Goal: Task Accomplishment & Management: Manage account settings

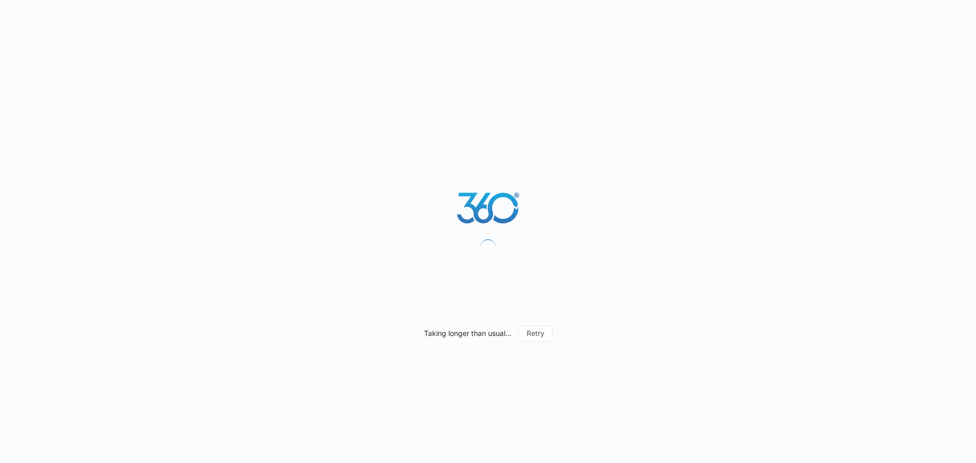
select select "4"
select select "US"
select select "America/[GEOGRAPHIC_DATA]"
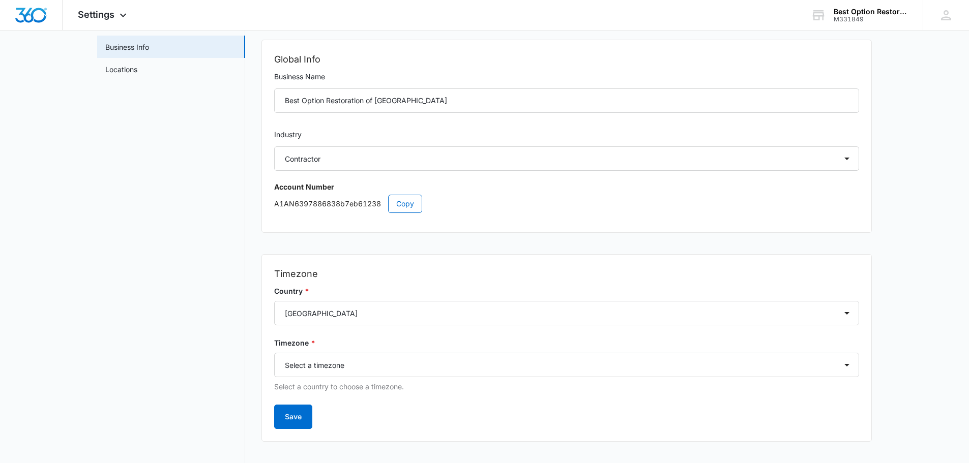
scroll to position [63, 0]
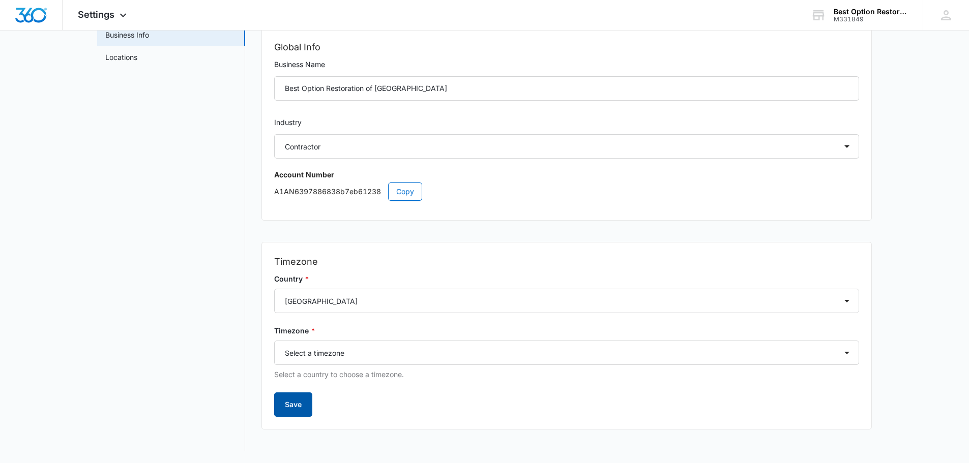
click at [294, 400] on button "Save" at bounding box center [293, 405] width 38 height 24
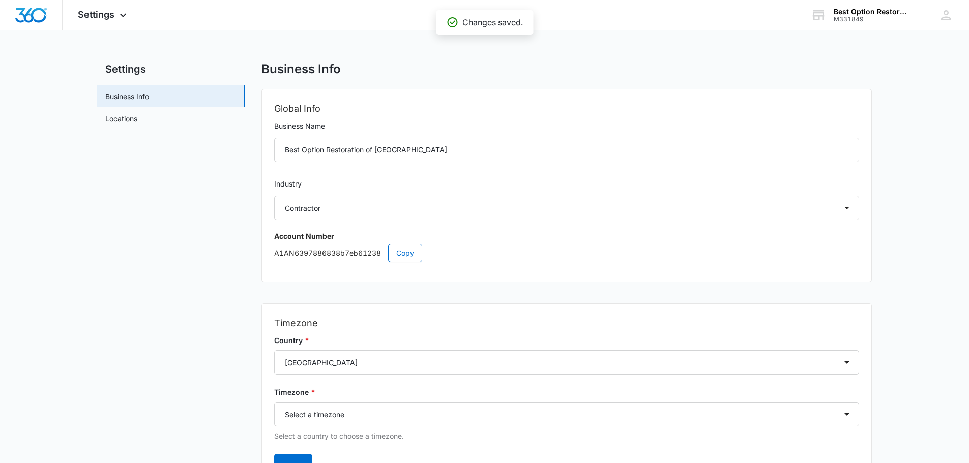
scroll to position [0, 0]
click at [93, 16] on span "Settings" at bounding box center [96, 14] width 37 height 11
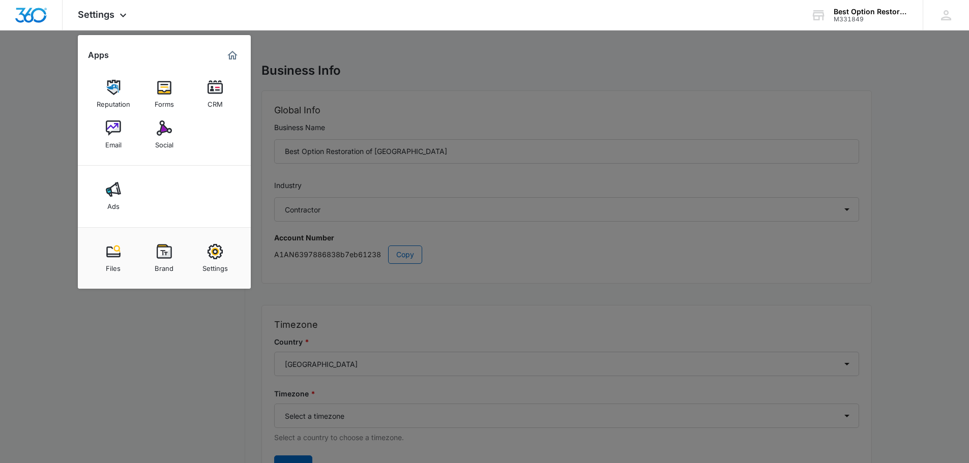
click at [210, 103] on div "CRM" at bounding box center [215, 101] width 15 height 13
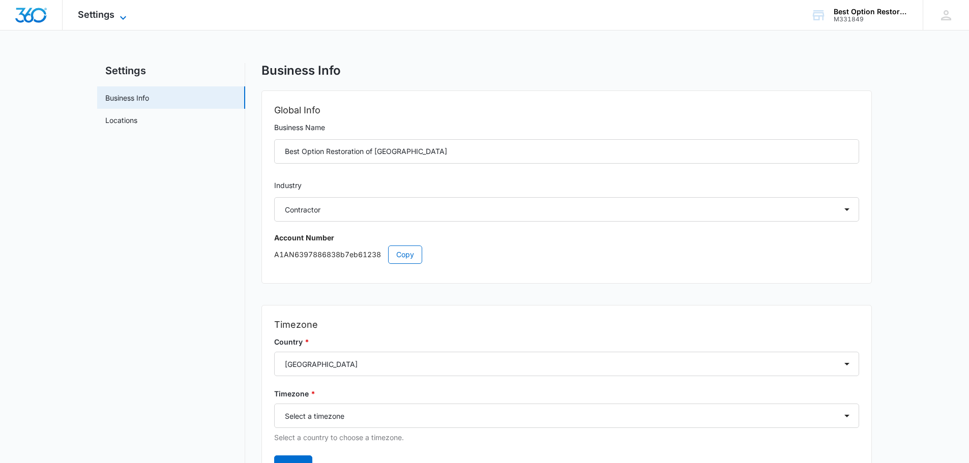
click at [118, 14] on icon at bounding box center [123, 18] width 12 height 12
